Goal: Obtain resource: Download file/media

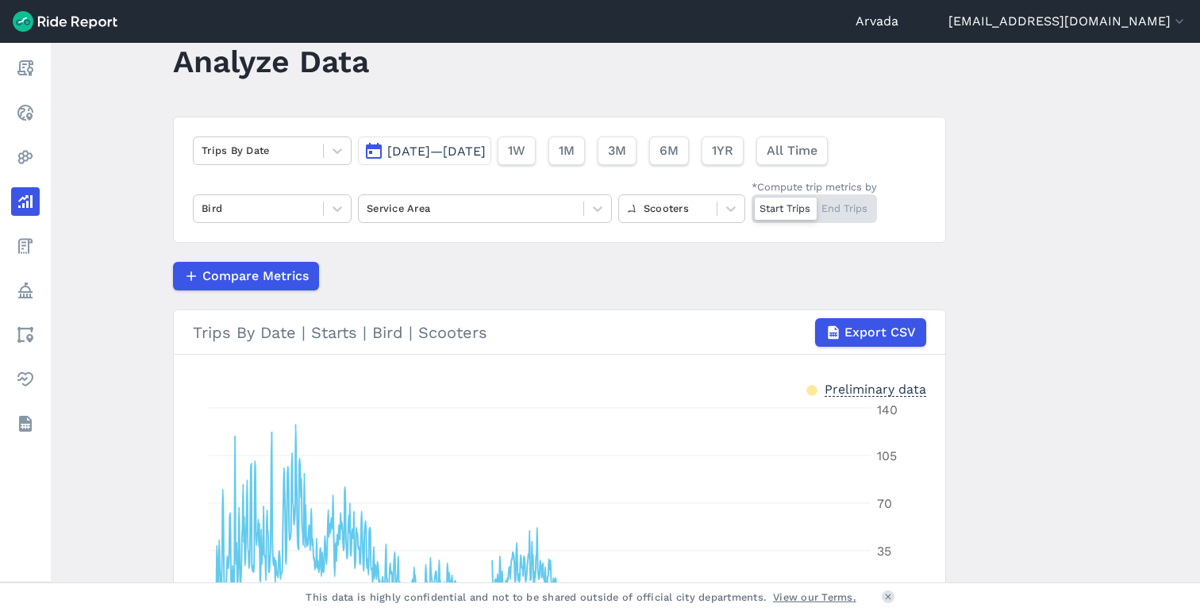
scroll to position [60, 0]
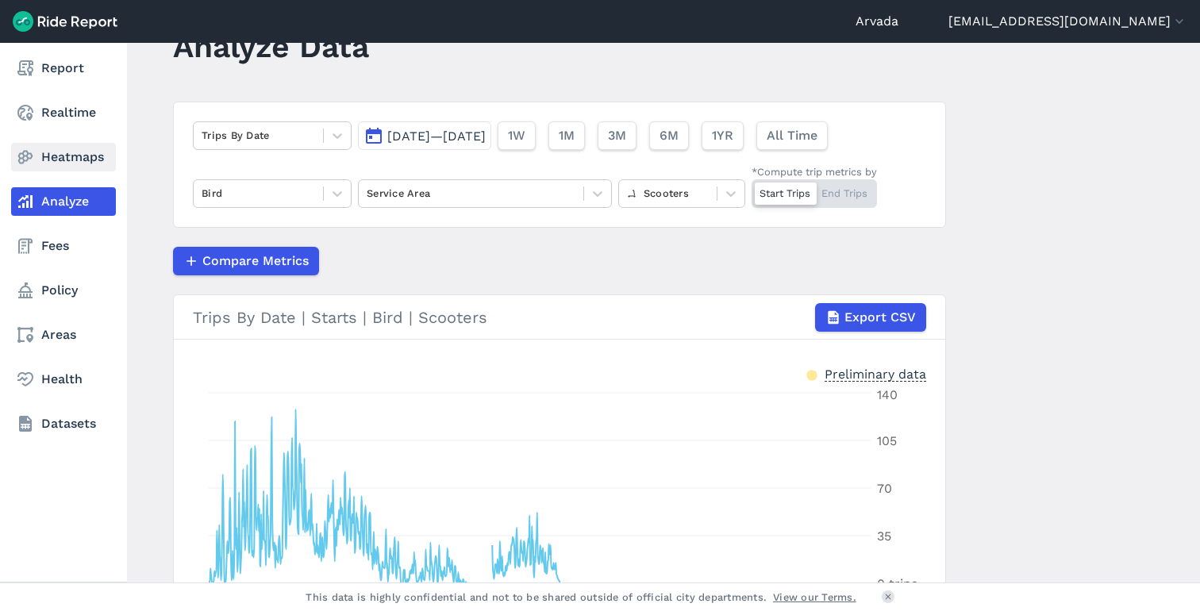
click at [58, 153] on link "Heatmaps" at bounding box center [63, 157] width 105 height 29
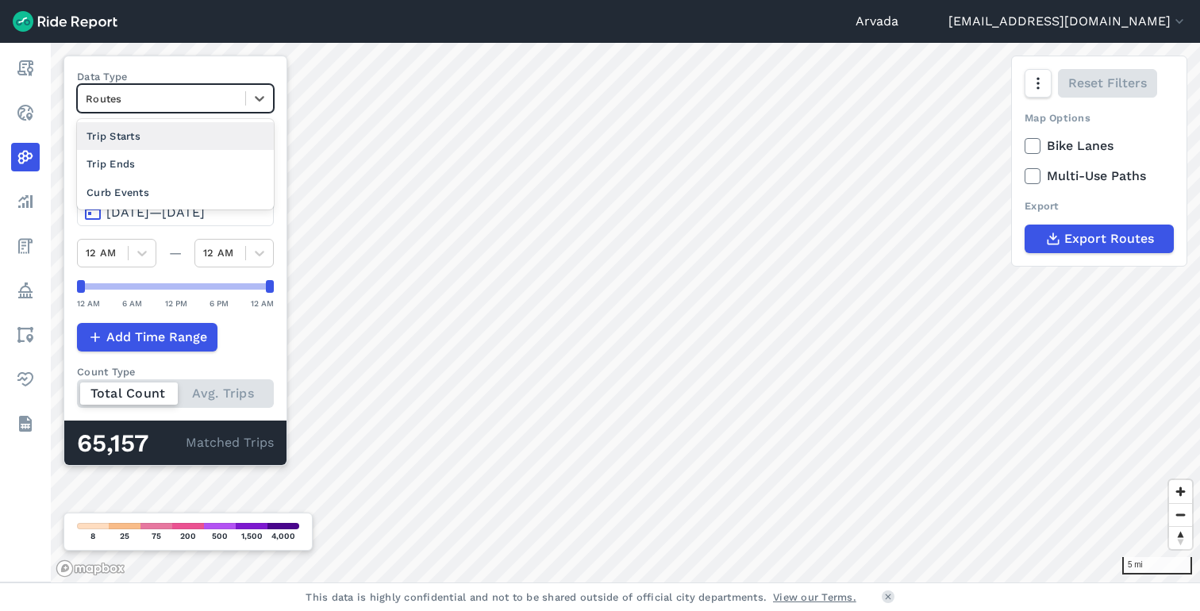
click at [225, 100] on div at bounding box center [162, 99] width 152 height 18
click at [213, 72] on label "Data Type" at bounding box center [175, 76] width 197 height 15
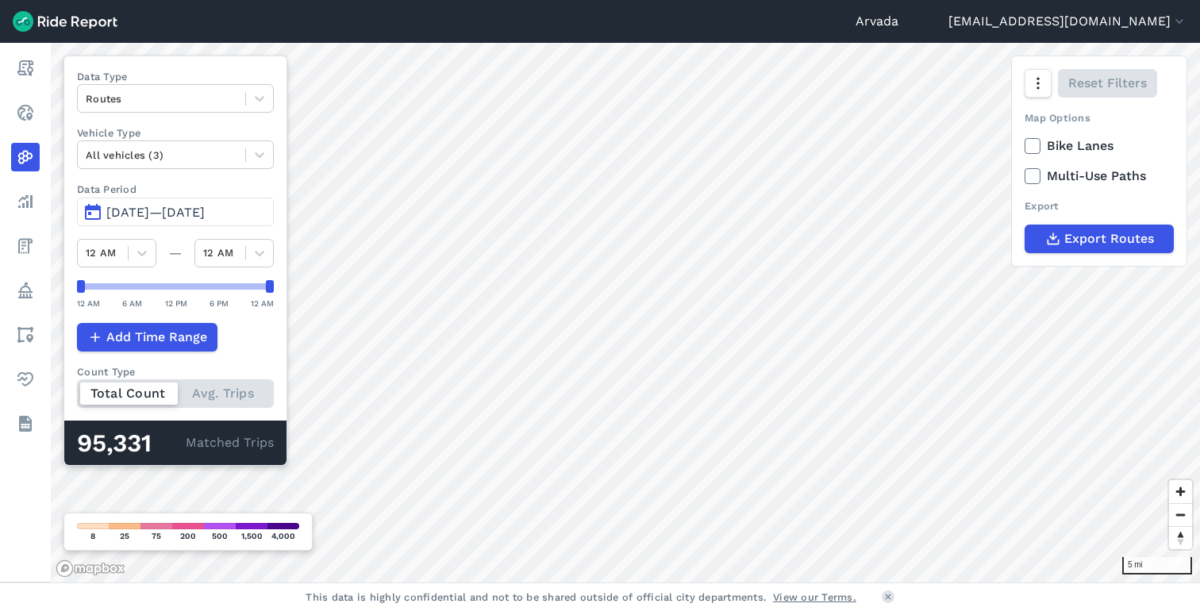
click at [193, 213] on span "[DATE]—[DATE]" at bounding box center [155, 212] width 98 height 15
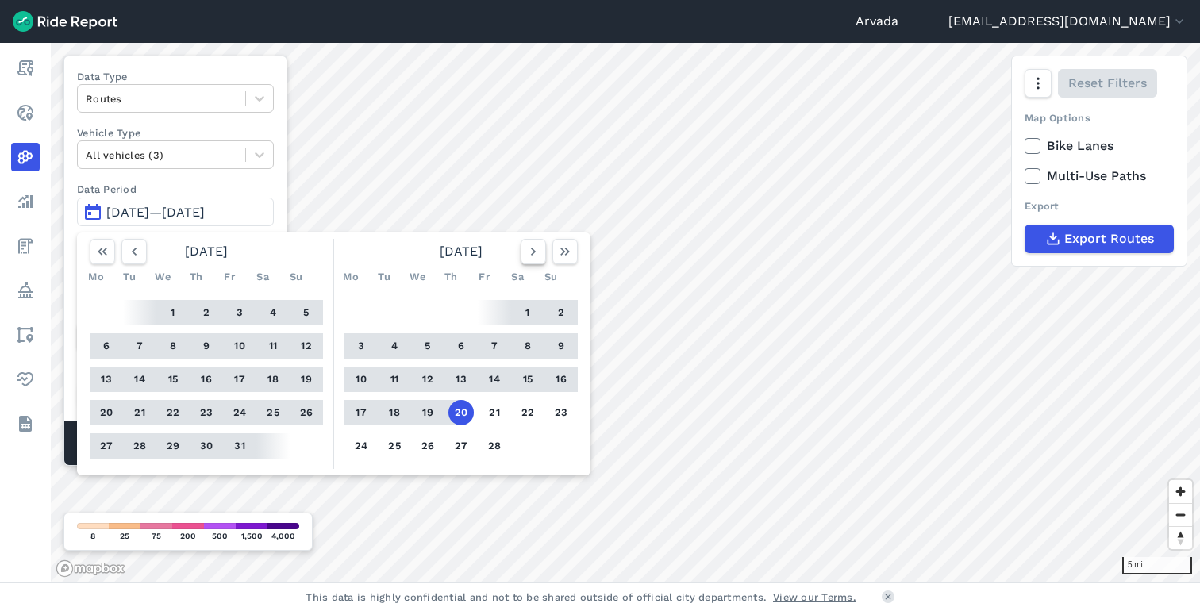
click at [533, 260] on button "button" at bounding box center [533, 251] width 25 height 25
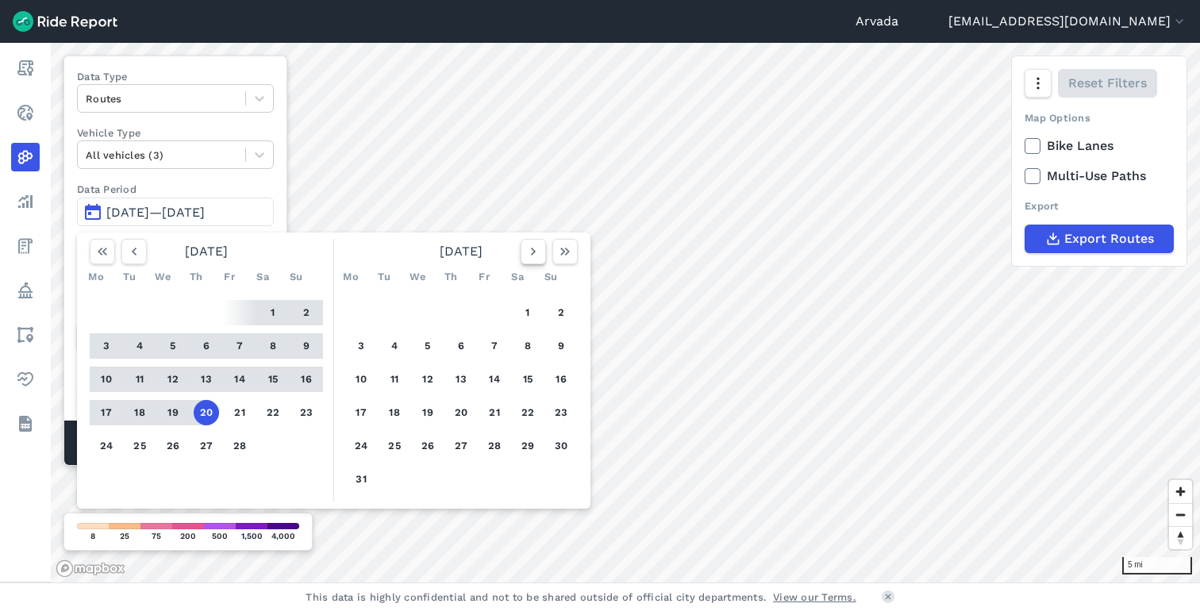
click at [533, 260] on button "button" at bounding box center [533, 251] width 25 height 25
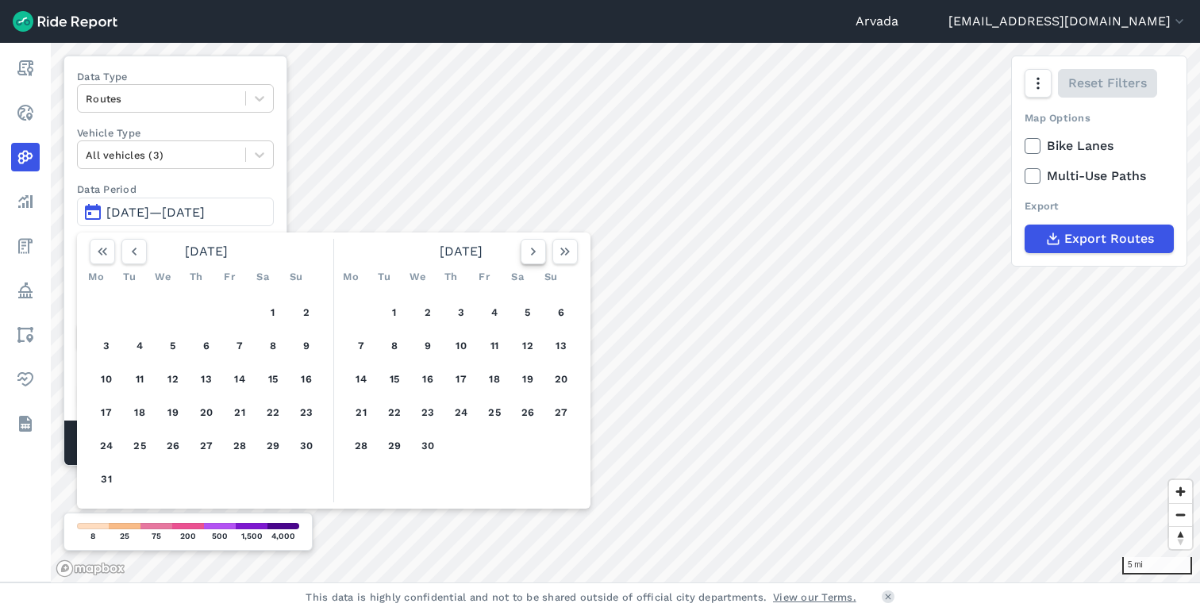
click at [533, 260] on button "button" at bounding box center [533, 251] width 25 height 25
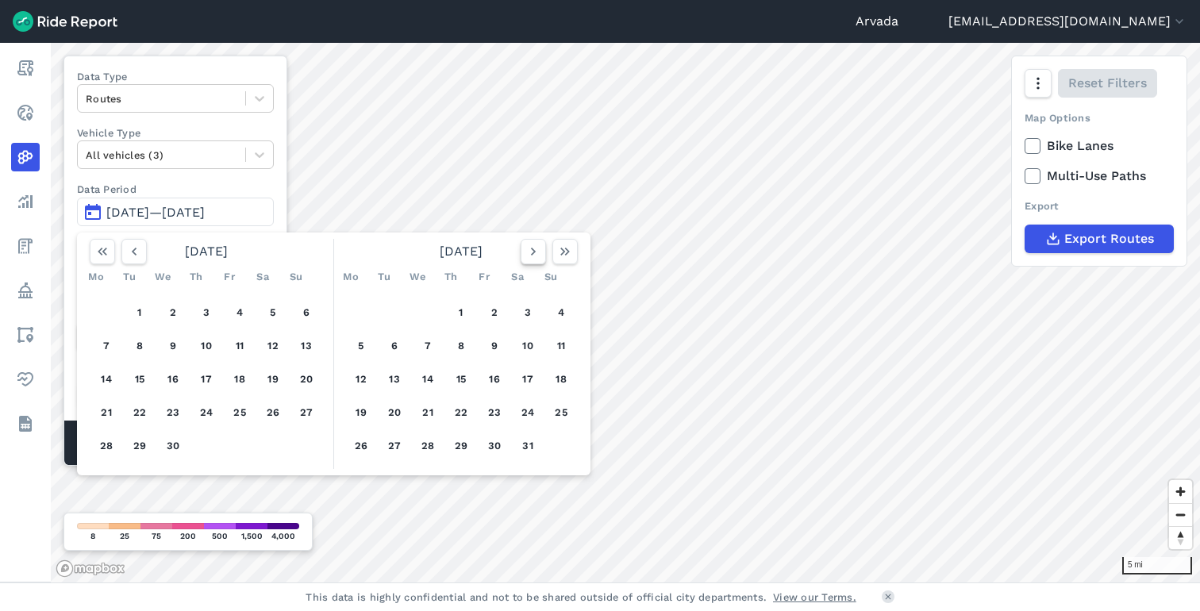
click at [533, 260] on button "button" at bounding box center [533, 251] width 25 height 25
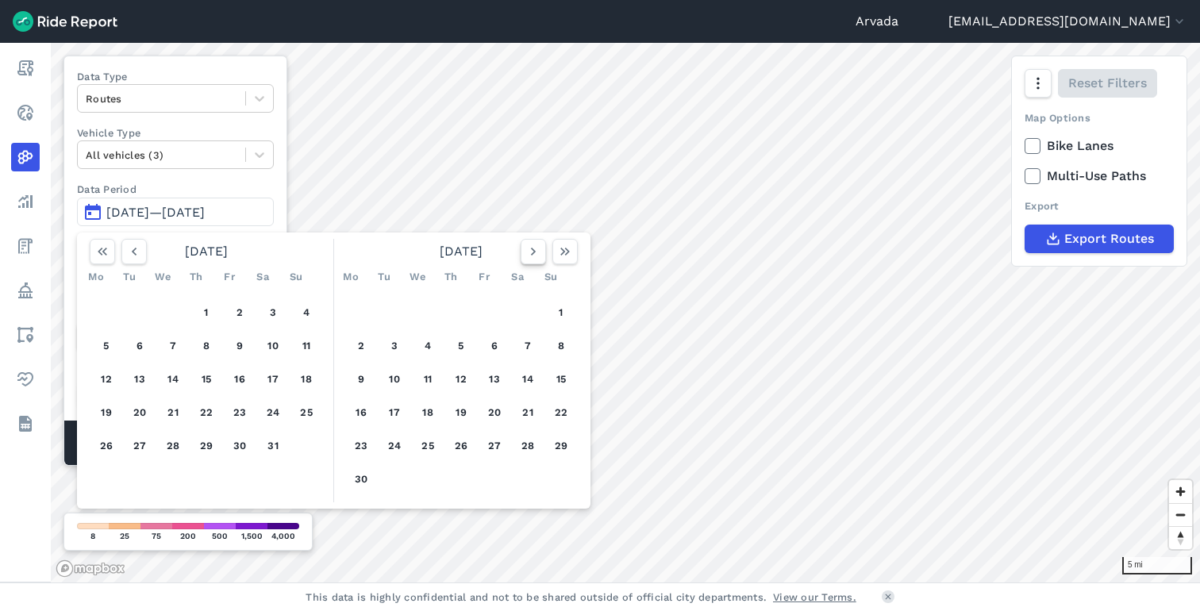
click at [533, 260] on button "button" at bounding box center [533, 251] width 25 height 25
click at [460, 448] on button "31" at bounding box center [460, 445] width 25 height 25
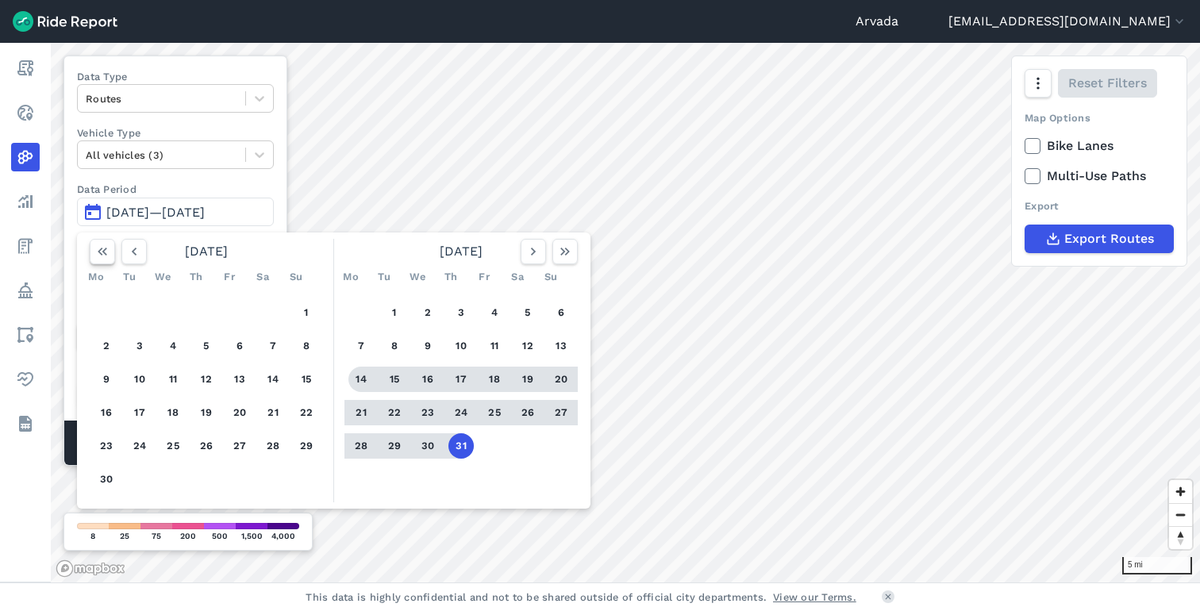
click at [109, 252] on icon "button" at bounding box center [102, 252] width 16 height 16
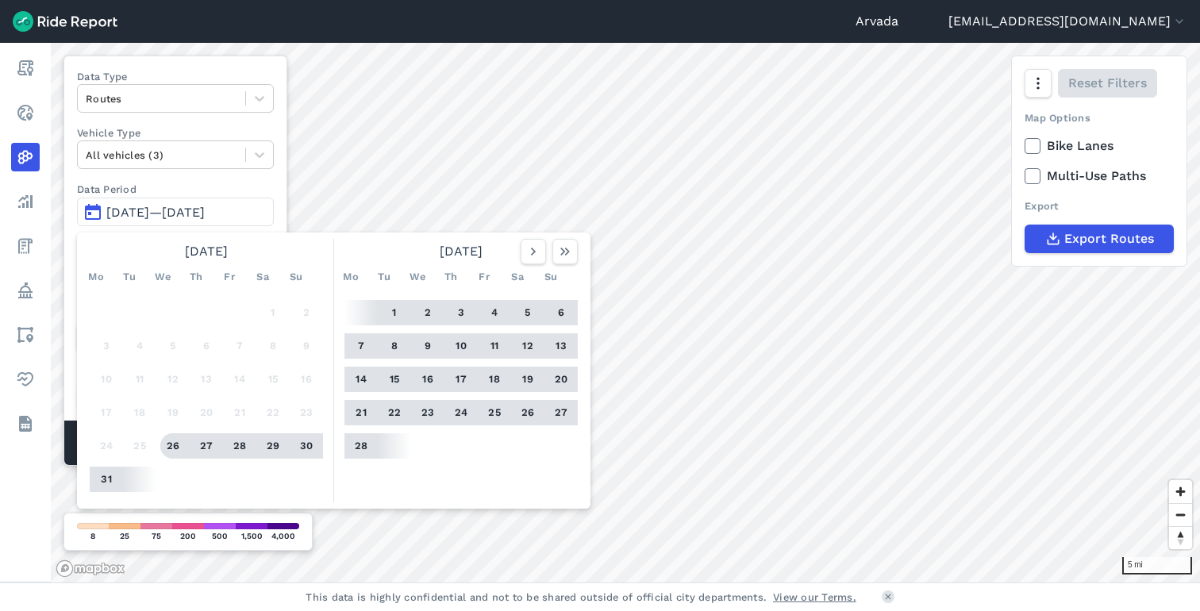
click at [171, 444] on button "26" at bounding box center [172, 445] width 25 height 25
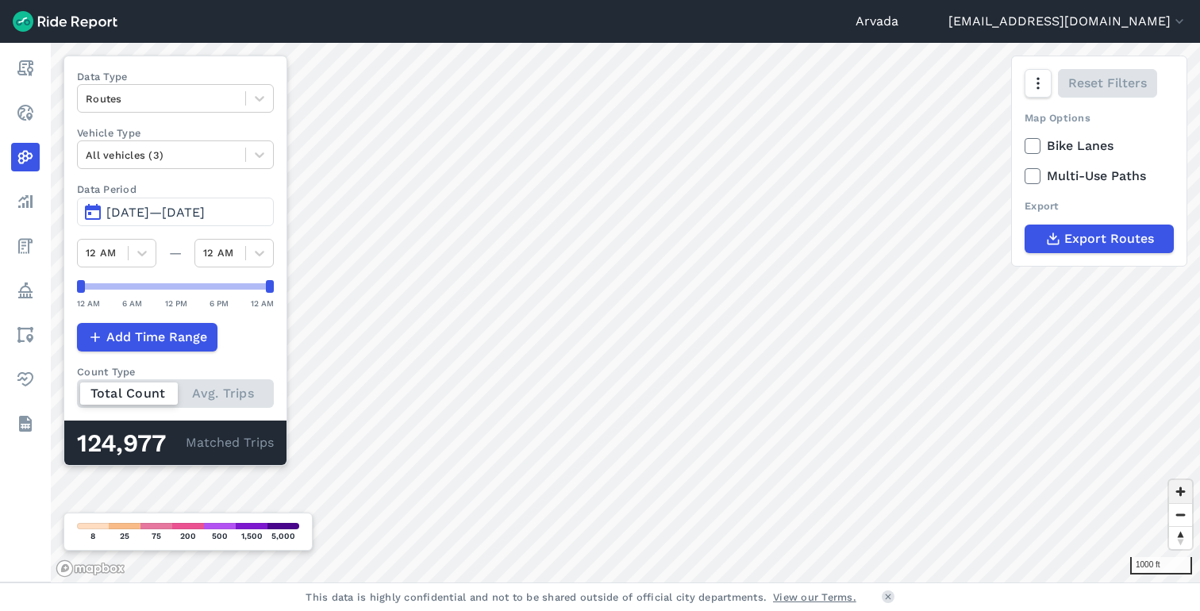
click at [1175, 493] on span "Zoom in" at bounding box center [1180, 491] width 23 height 23
click at [1179, 521] on span "Zoom out" at bounding box center [1180, 515] width 23 height 22
click at [1077, 243] on span "Export Routes" at bounding box center [1108, 238] width 90 height 19
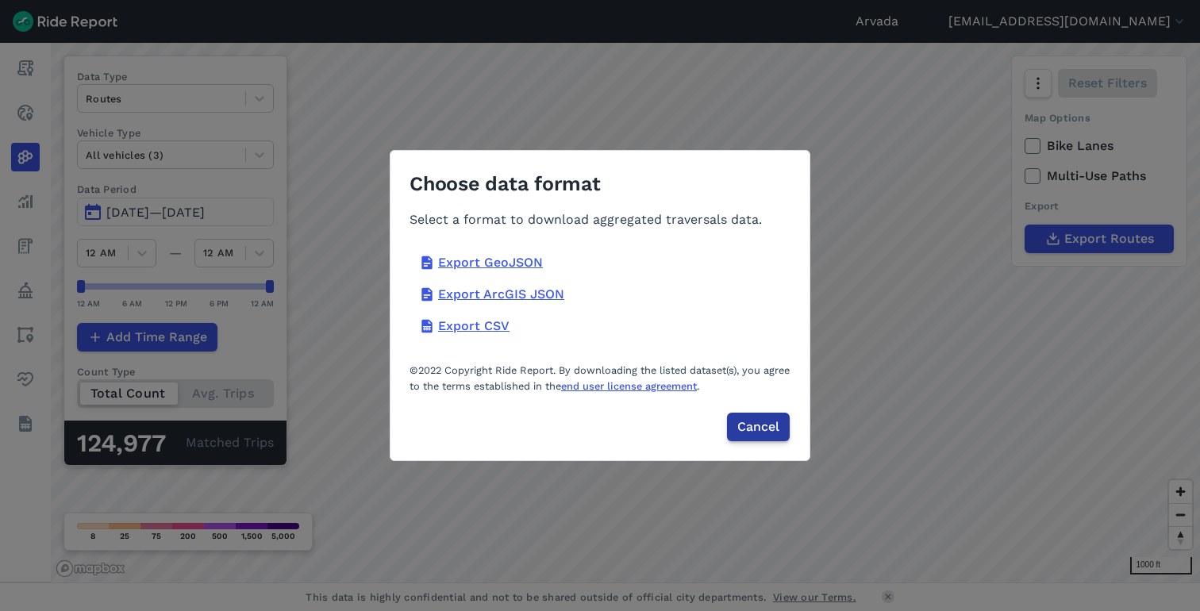
click at [766, 423] on span "Cancel" at bounding box center [758, 426] width 42 height 19
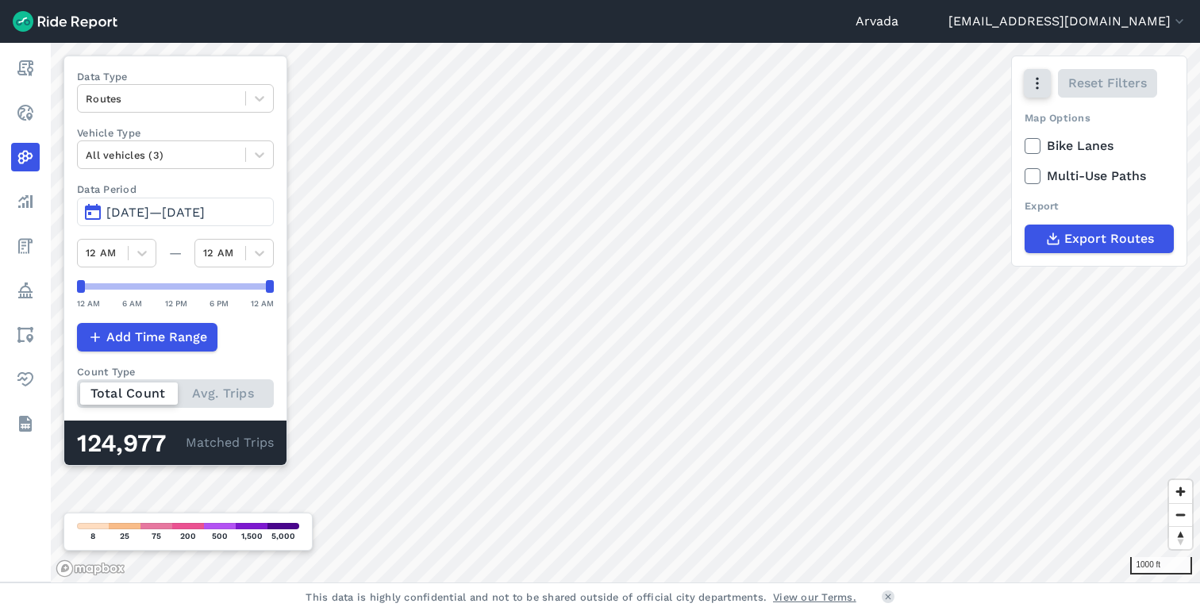
click at [1035, 84] on icon "button" at bounding box center [1037, 83] width 16 height 16
click at [1040, 85] on icon "button" at bounding box center [1037, 83] width 16 height 16
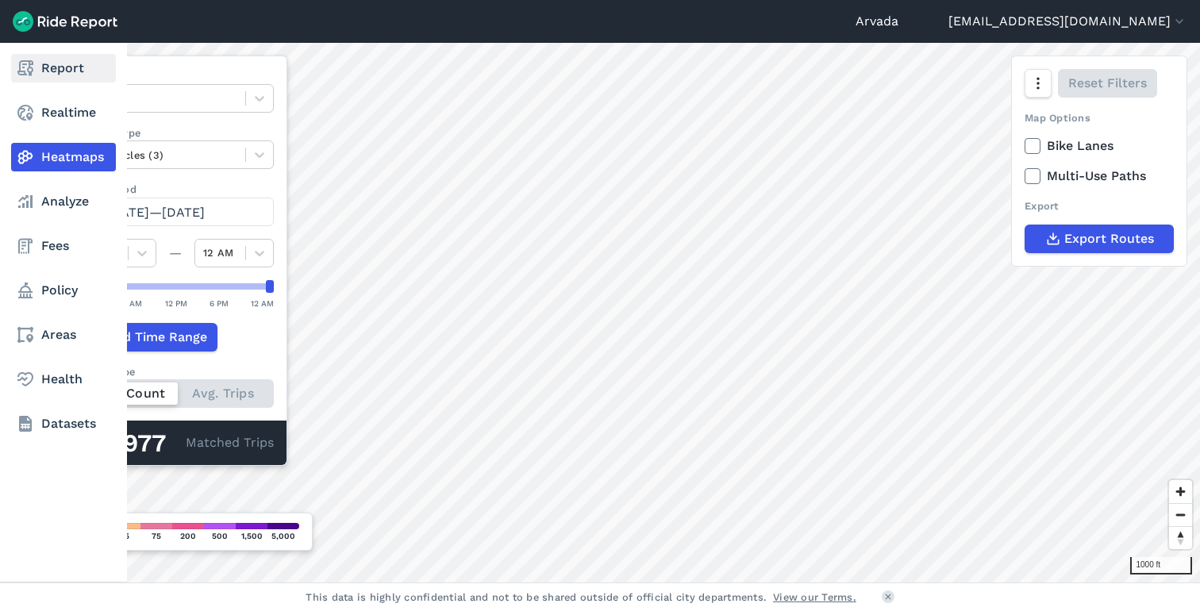
click at [28, 70] on use at bounding box center [25, 68] width 16 height 16
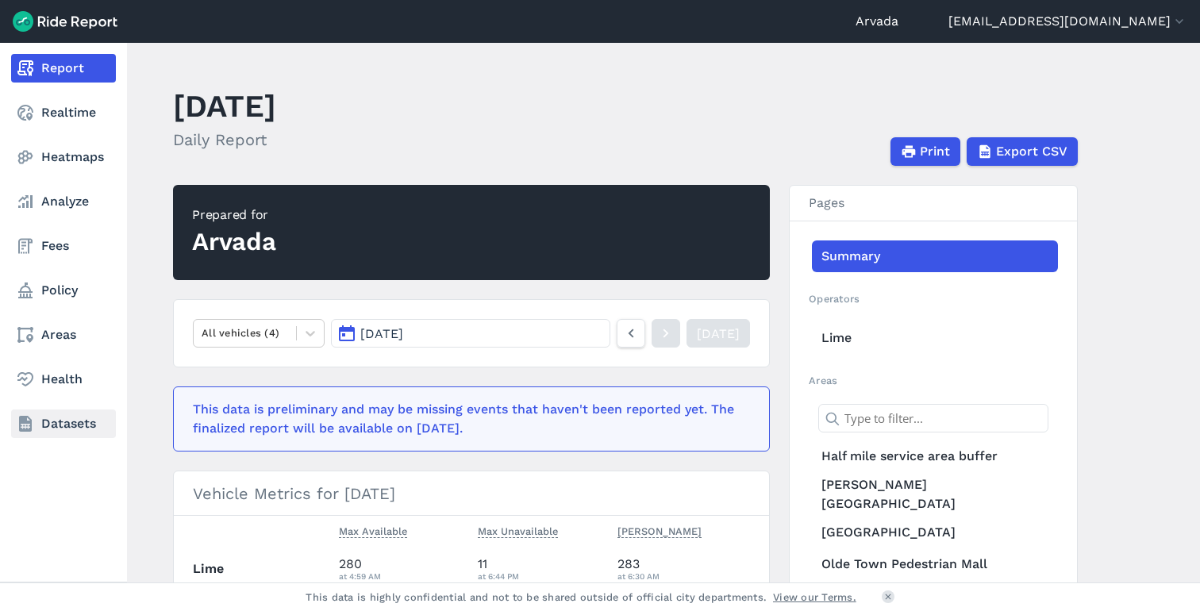
click at [50, 425] on link "Datasets" at bounding box center [63, 424] width 105 height 29
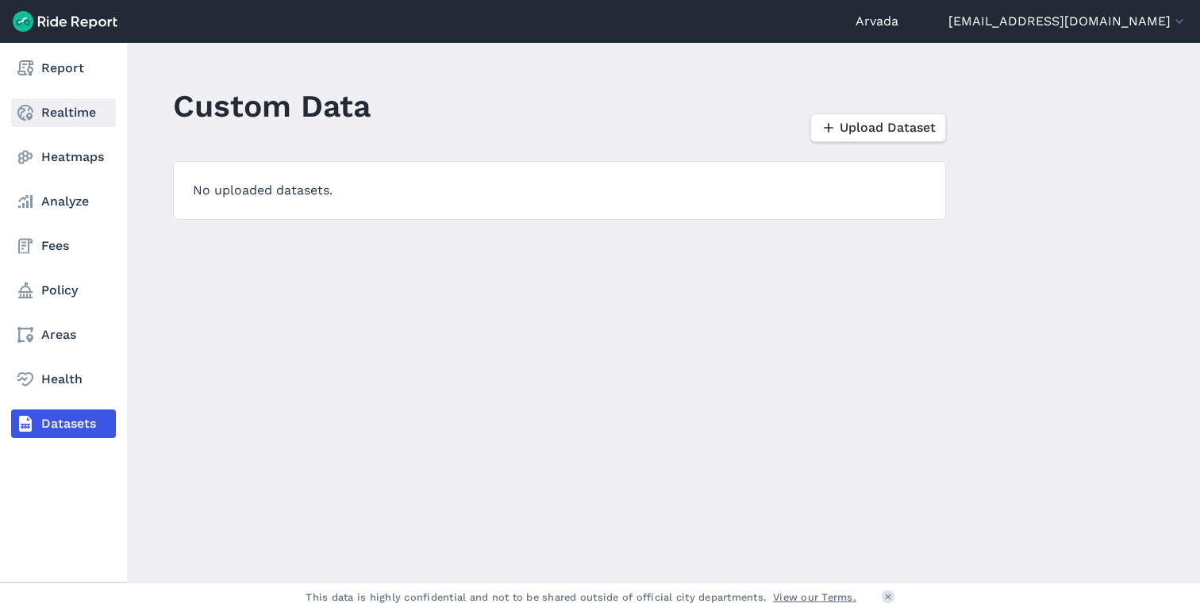
click at [64, 107] on link "Realtime" at bounding box center [63, 112] width 105 height 29
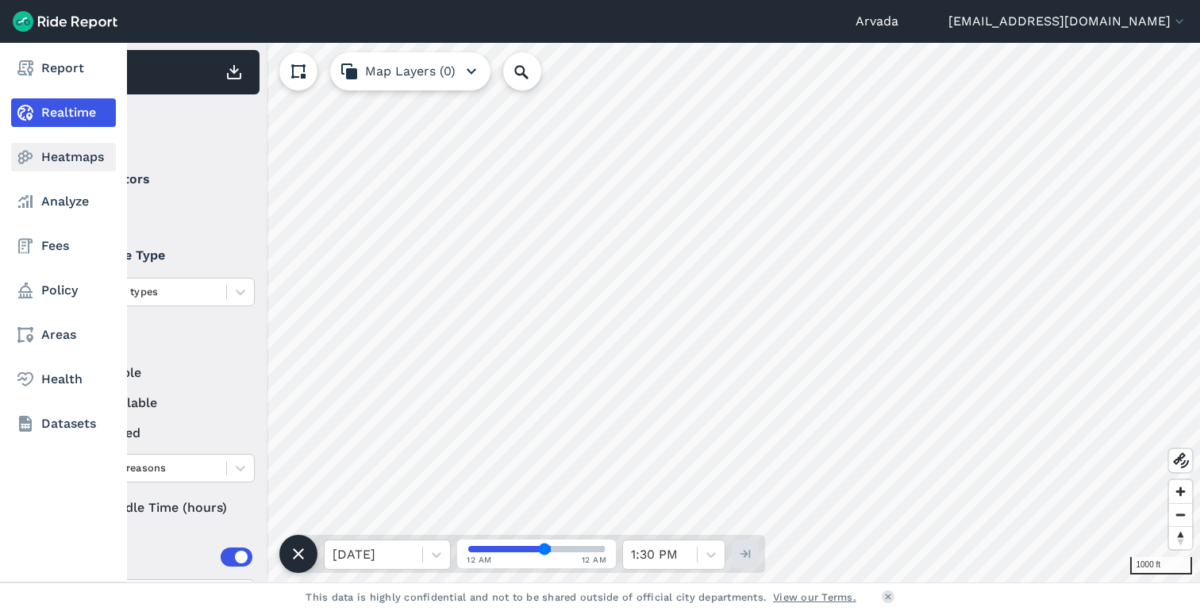
click at [61, 162] on link "Heatmaps" at bounding box center [63, 157] width 105 height 29
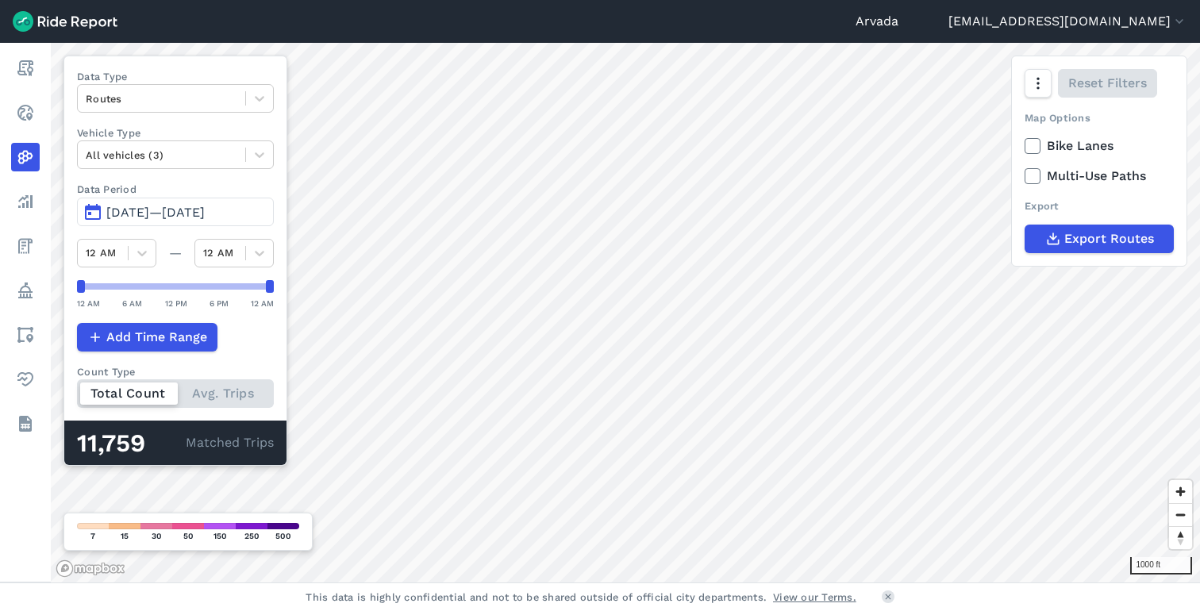
click at [148, 206] on span "[DATE]—[DATE]" at bounding box center [155, 212] width 98 height 15
click at [185, 217] on span "[DATE]—[DATE]" at bounding box center [155, 212] width 98 height 15
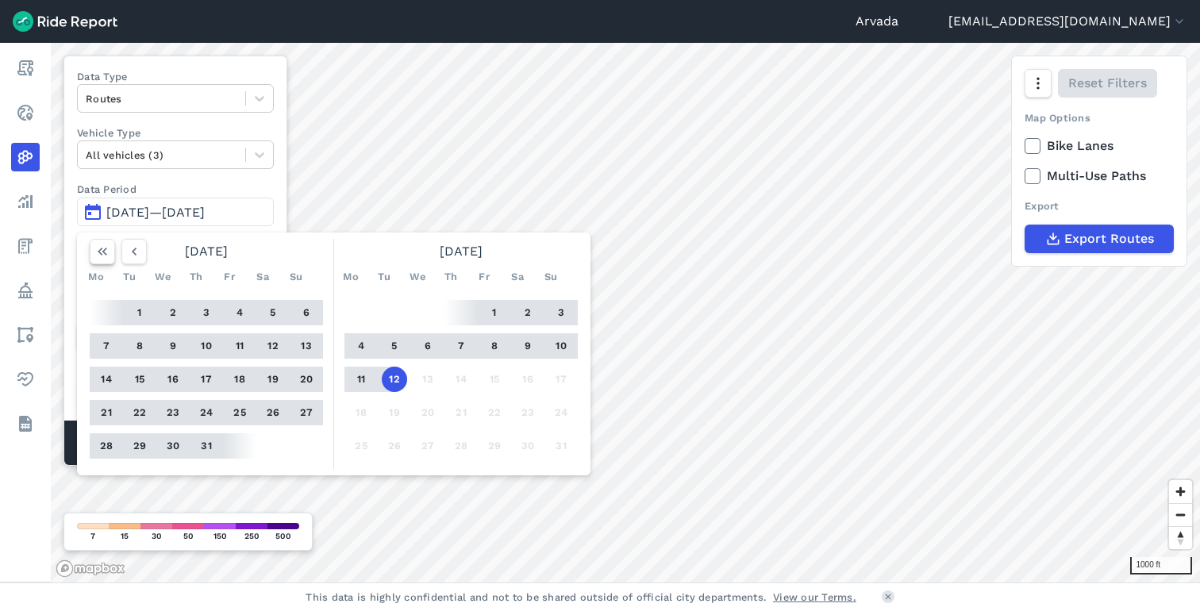
click at [100, 256] on icon "button" at bounding box center [102, 252] width 16 height 16
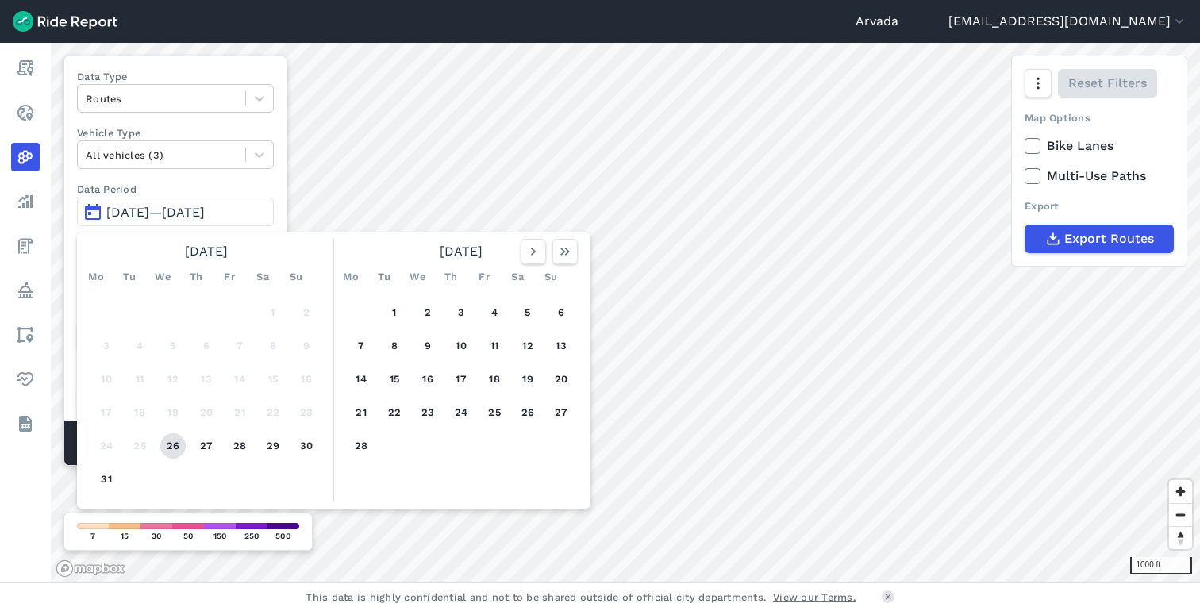
click at [175, 456] on button "26" at bounding box center [172, 445] width 25 height 25
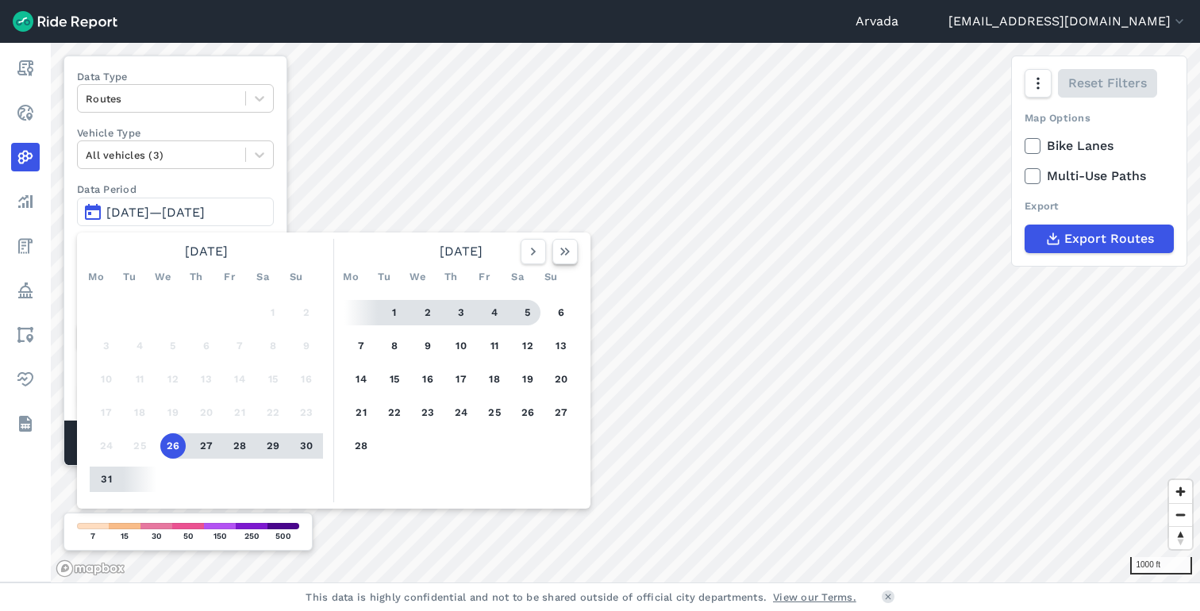
click at [556, 243] on button "button" at bounding box center [564, 251] width 25 height 25
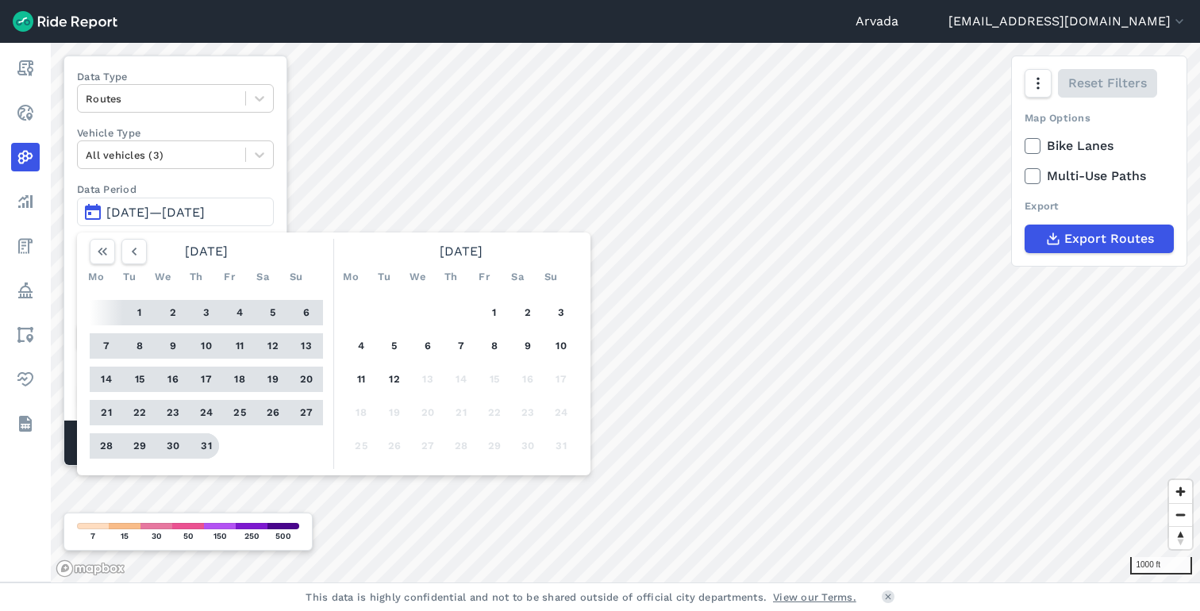
click at [207, 446] on button "31" at bounding box center [206, 445] width 25 height 25
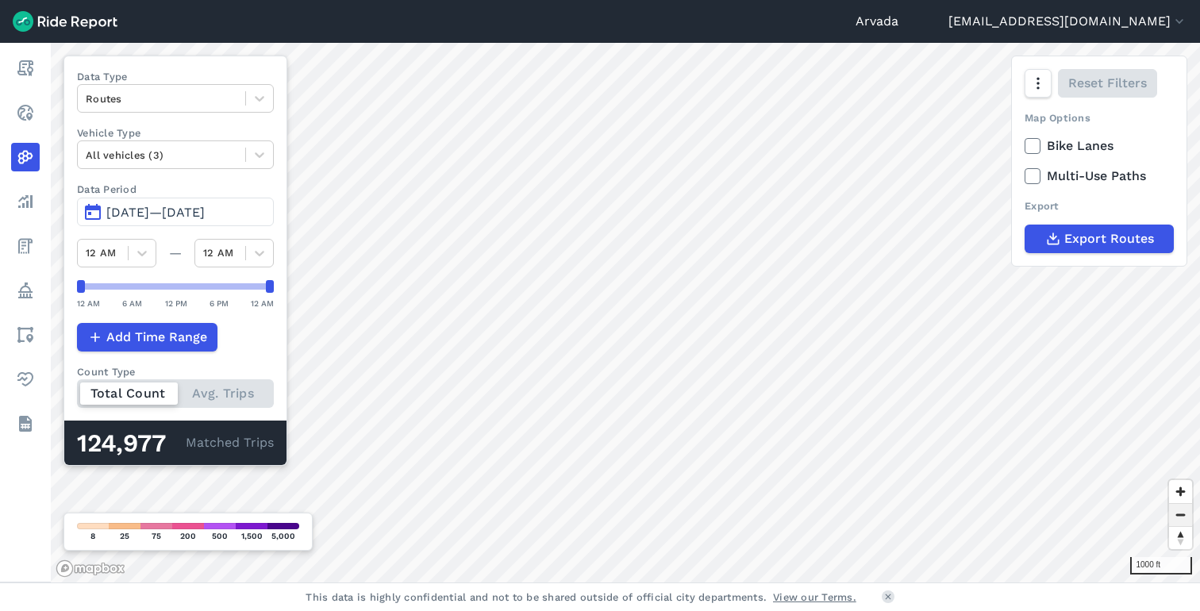
click at [1184, 520] on span "Zoom out" at bounding box center [1180, 515] width 23 height 22
click at [1101, 238] on span "Export Routes" at bounding box center [1108, 238] width 90 height 19
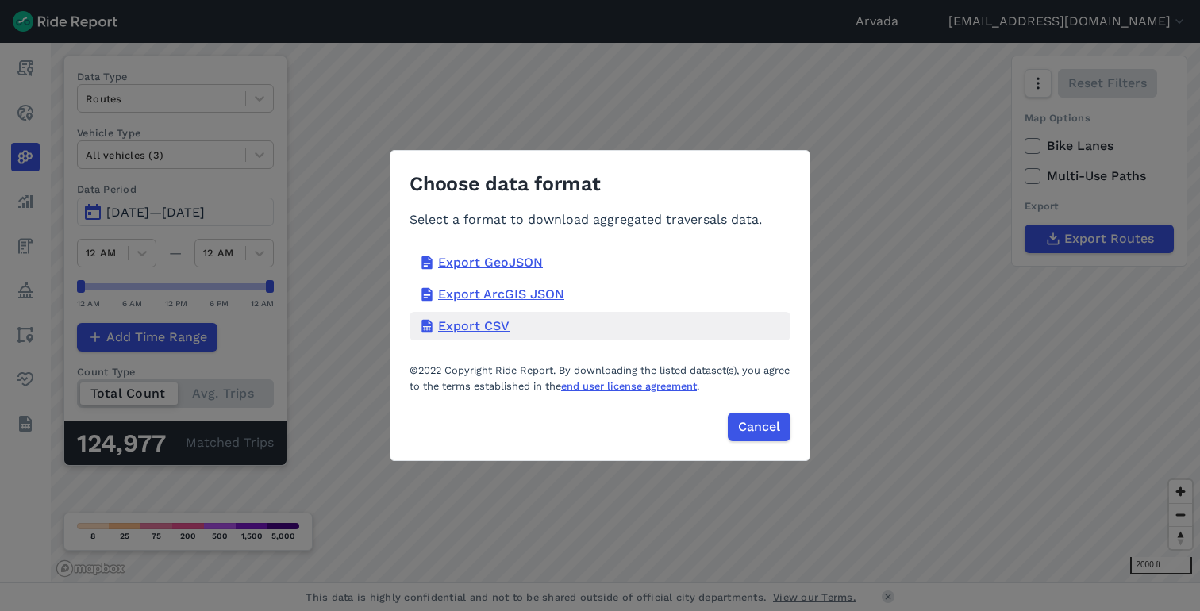
click at [444, 325] on div "Export CSV" at bounding box center [600, 326] width 381 height 29
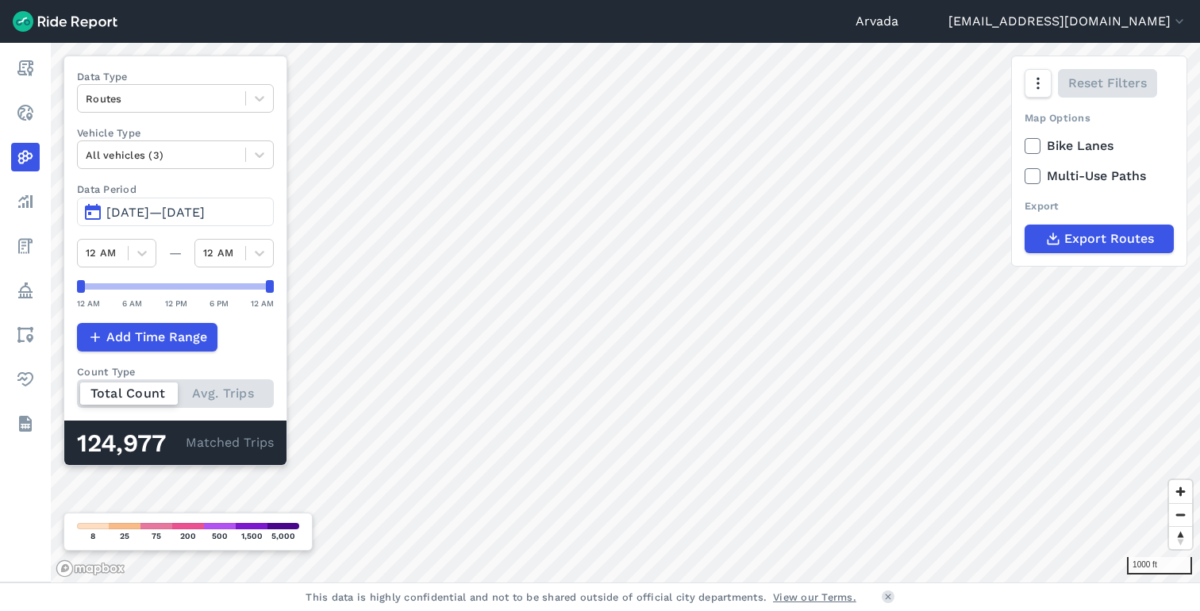
click at [1036, 146] on icon at bounding box center [1032, 146] width 14 height 16
click at [1025, 146] on input "Bike Lanes" at bounding box center [1025, 142] width 0 height 10
click at [1033, 178] on icon at bounding box center [1032, 176] width 14 height 16
click at [1025, 177] on input "Multi-Use Paths" at bounding box center [1025, 172] width 0 height 10
click at [1033, 178] on icon at bounding box center [1032, 176] width 14 height 16
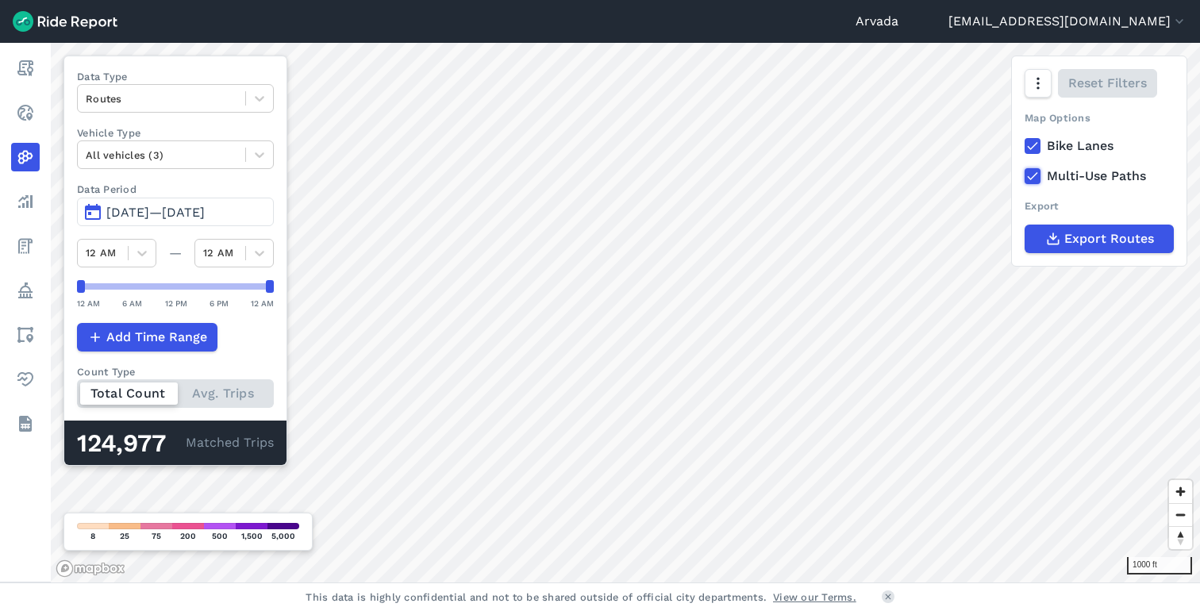
click at [1025, 177] on input "Multi-Use Paths" at bounding box center [1025, 172] width 0 height 10
click at [1037, 89] on use "button" at bounding box center [1037, 84] width 2 height 12
click at [952, 163] on label "Satellite" at bounding box center [957, 150] width 88 height 33
click at [913, 90] on input "Satellite" at bounding box center [913, 84] width 0 height 10
click at [1137, 123] on div "Map Options" at bounding box center [1099, 117] width 149 height 15
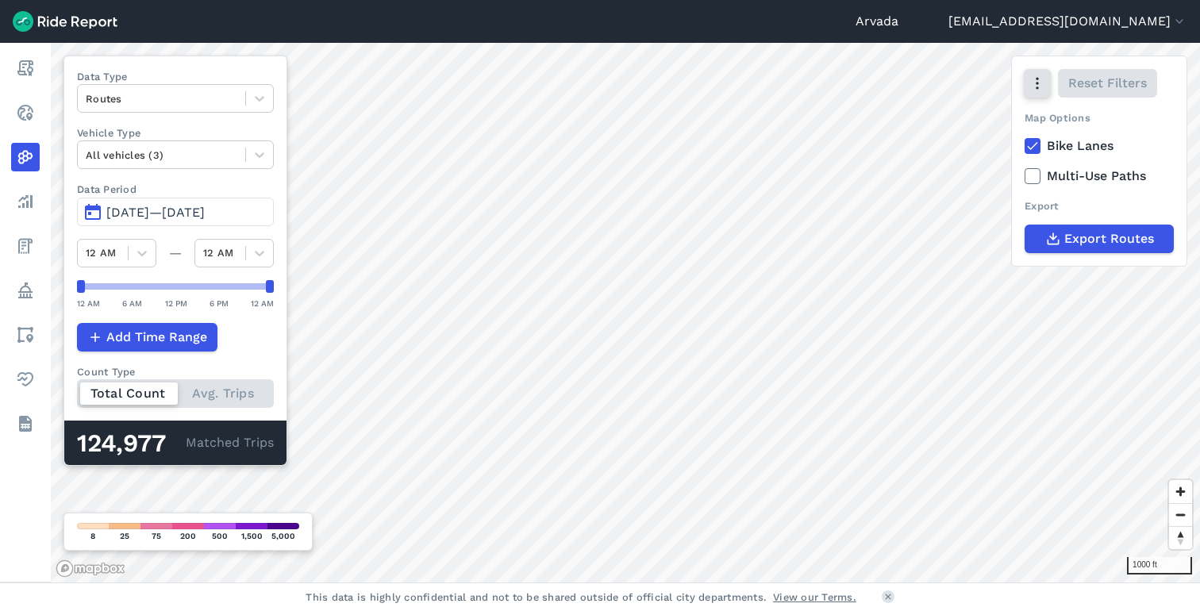
click at [1040, 79] on icon "button" at bounding box center [1037, 83] width 16 height 16
click at [949, 117] on label "Streets" at bounding box center [954, 117] width 82 height 33
click at [913, 90] on input "Streets" at bounding box center [913, 84] width 0 height 10
click at [1033, 149] on icon at bounding box center [1032, 146] width 14 height 16
click at [1025, 147] on input "Bike Lanes" at bounding box center [1025, 142] width 0 height 10
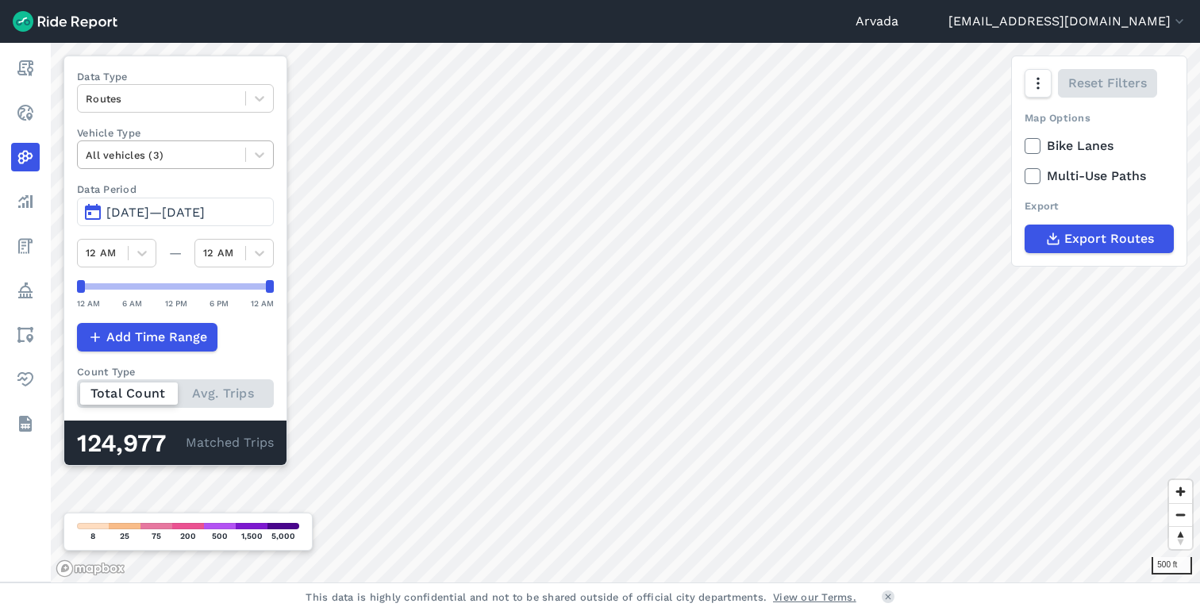
click at [198, 151] on div at bounding box center [162, 155] width 152 height 18
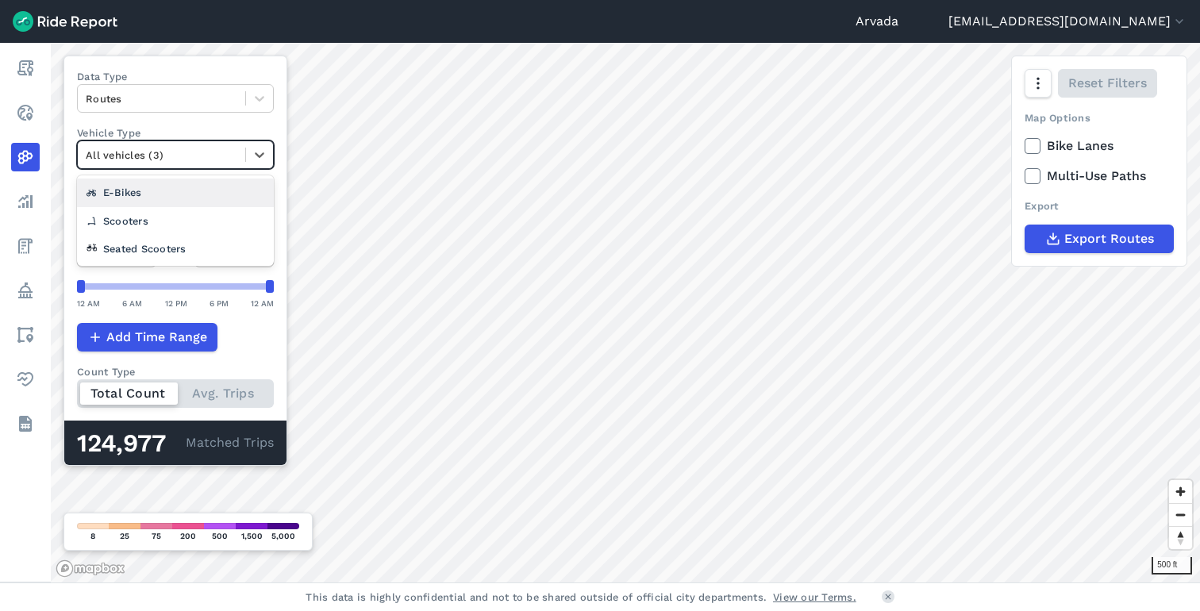
click at [210, 148] on div at bounding box center [162, 155] width 152 height 18
click at [186, 103] on div at bounding box center [162, 99] width 152 height 18
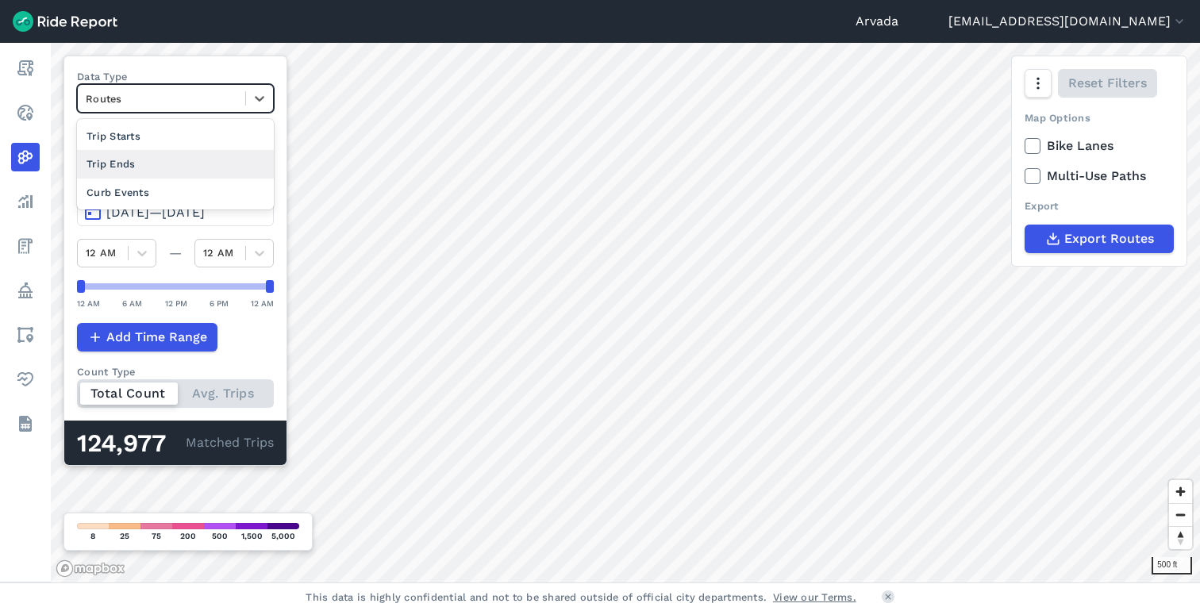
click at [171, 166] on div "Trip Ends" at bounding box center [175, 164] width 197 height 28
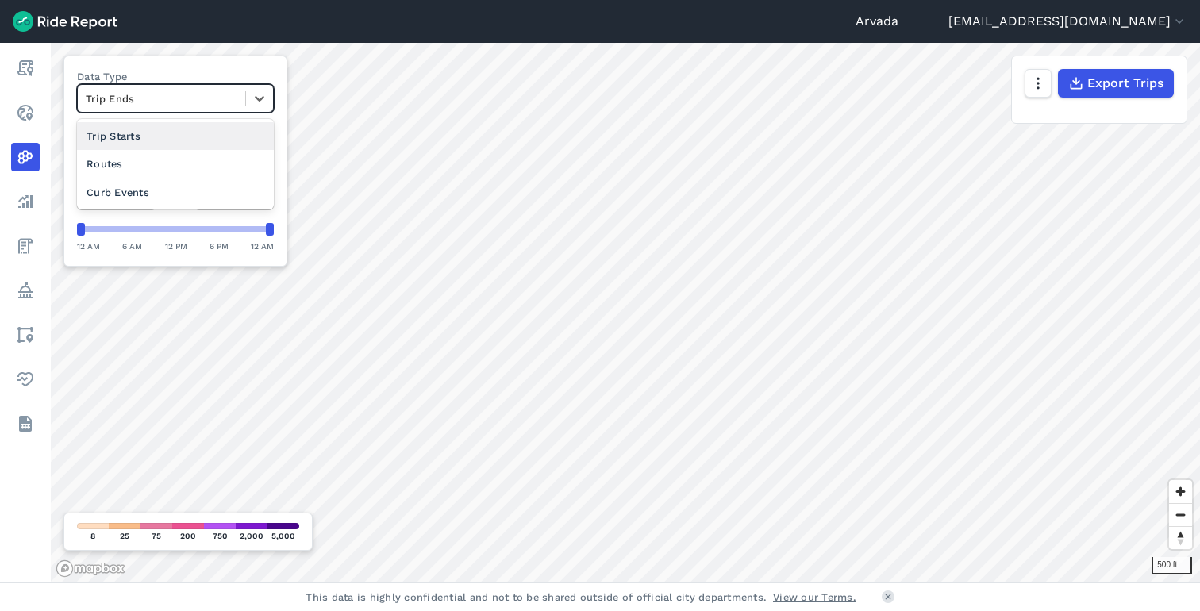
click at [160, 93] on div at bounding box center [162, 99] width 152 height 18
click at [160, 183] on div "Curb Events" at bounding box center [175, 193] width 197 height 28
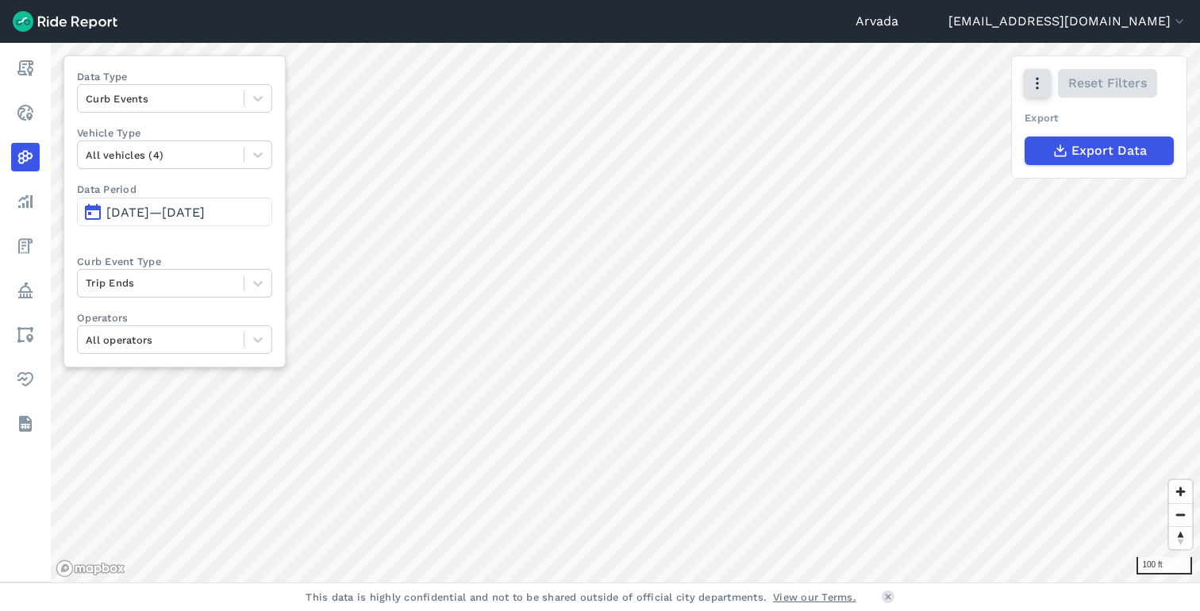
click at [1024, 79] on button "button" at bounding box center [1037, 83] width 27 height 29
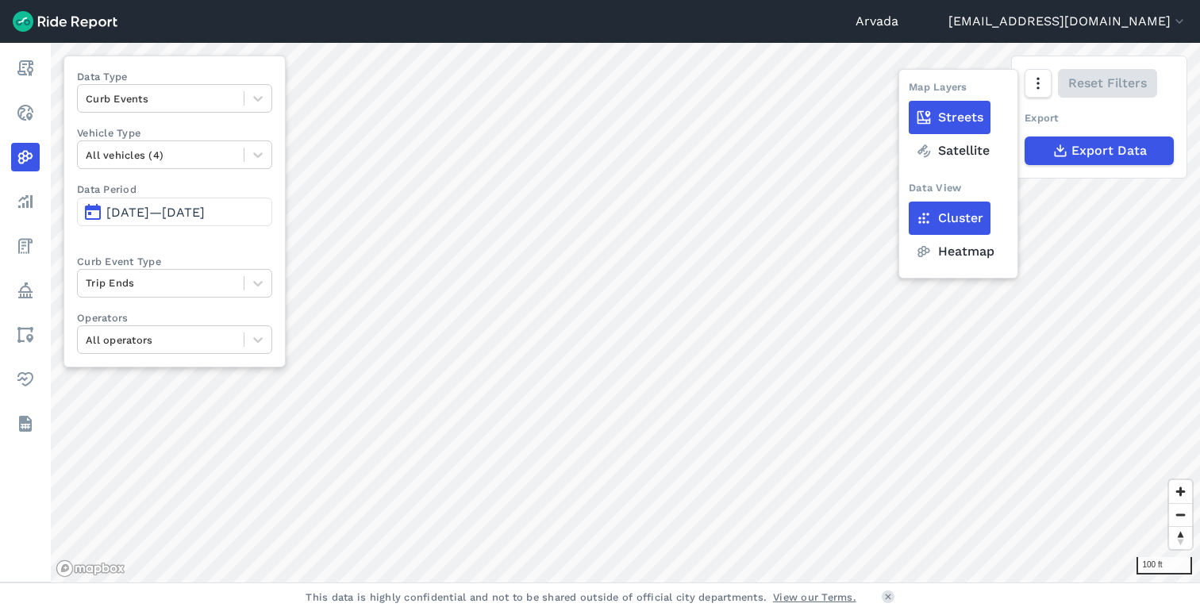
drag, startPoint x: 931, startPoint y: 168, endPoint x: 933, endPoint y: 154, distance: 14.5
click at [931, 167] on div "Map Layers Streets Satellite Data View Cluster Heatmap" at bounding box center [958, 173] width 99 height 189
click at [934, 154] on label "Satellite" at bounding box center [953, 150] width 88 height 33
click at [909, 90] on input "Satellite" at bounding box center [909, 84] width 0 height 10
